Goal: Task Accomplishment & Management: Manage account settings

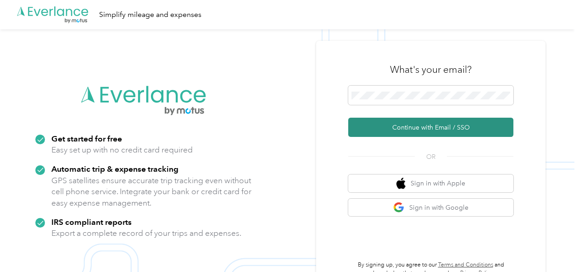
click at [410, 130] on button "Continue with Email / SSO" at bounding box center [430, 127] width 165 height 19
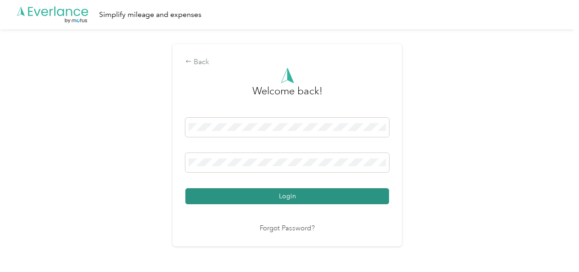
click at [296, 197] on button "Login" at bounding box center [287, 197] width 204 height 16
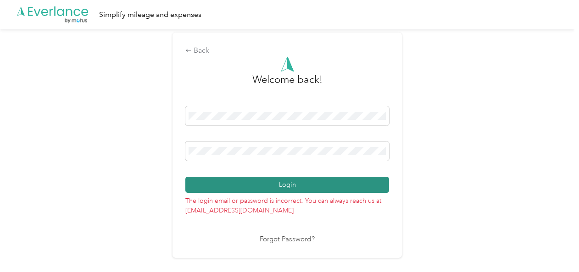
click at [280, 184] on button "Login" at bounding box center [287, 185] width 204 height 16
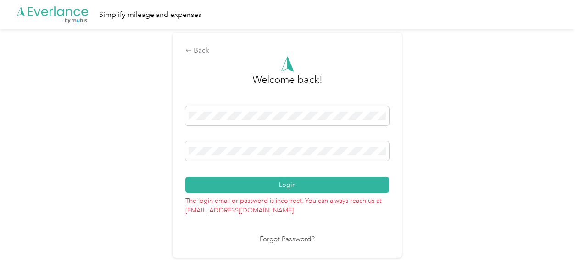
click at [282, 242] on link "Forgot Password?" at bounding box center [287, 240] width 55 height 11
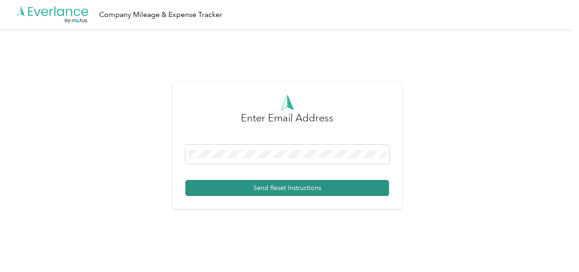
click at [286, 187] on button "Send Reset Instructions" at bounding box center [287, 188] width 204 height 16
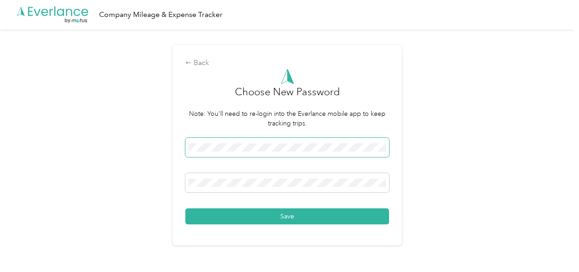
click at [185, 144] on div "Back Choose New Password Note: You'll need to re-login into the Everlance mobil…" at bounding box center [286, 145] width 229 height 200
click at [287, 217] on button "Save" at bounding box center [287, 217] width 204 height 16
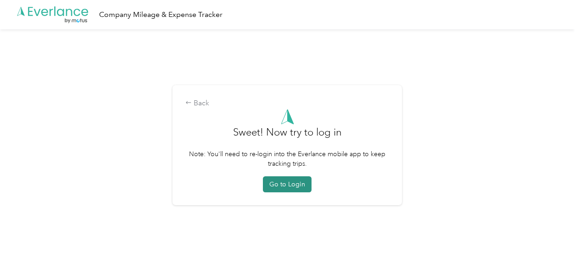
click at [287, 183] on button "Go to Login" at bounding box center [287, 185] width 49 height 16
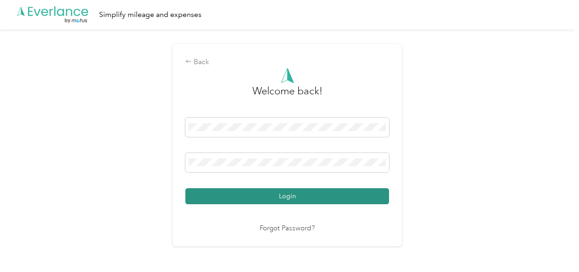
click at [318, 199] on button "Login" at bounding box center [287, 197] width 204 height 16
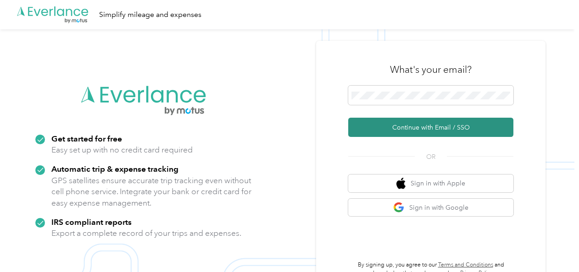
click at [421, 128] on button "Continue with Email / SSO" at bounding box center [430, 127] width 165 height 19
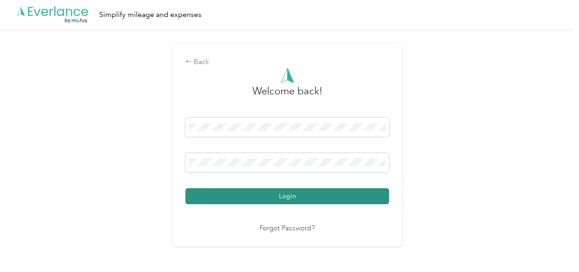
click at [287, 197] on button "Login" at bounding box center [287, 197] width 204 height 16
